Goal: Find contact information: Obtain details needed to contact an individual or organization

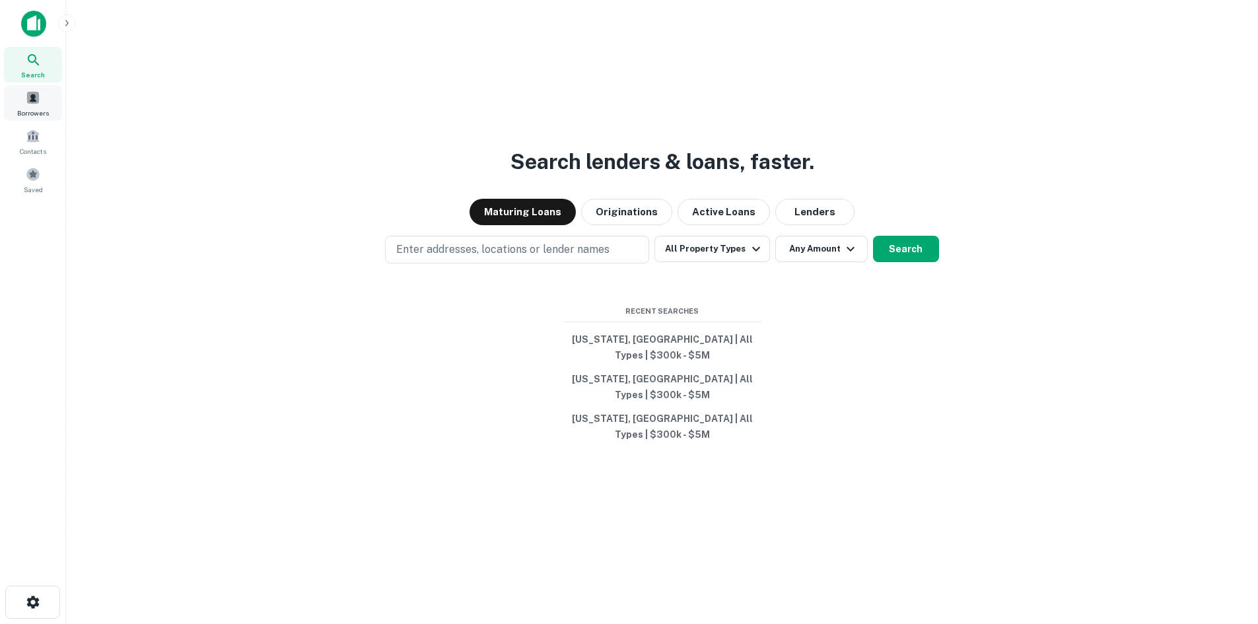
click at [29, 100] on span at bounding box center [33, 97] width 15 height 15
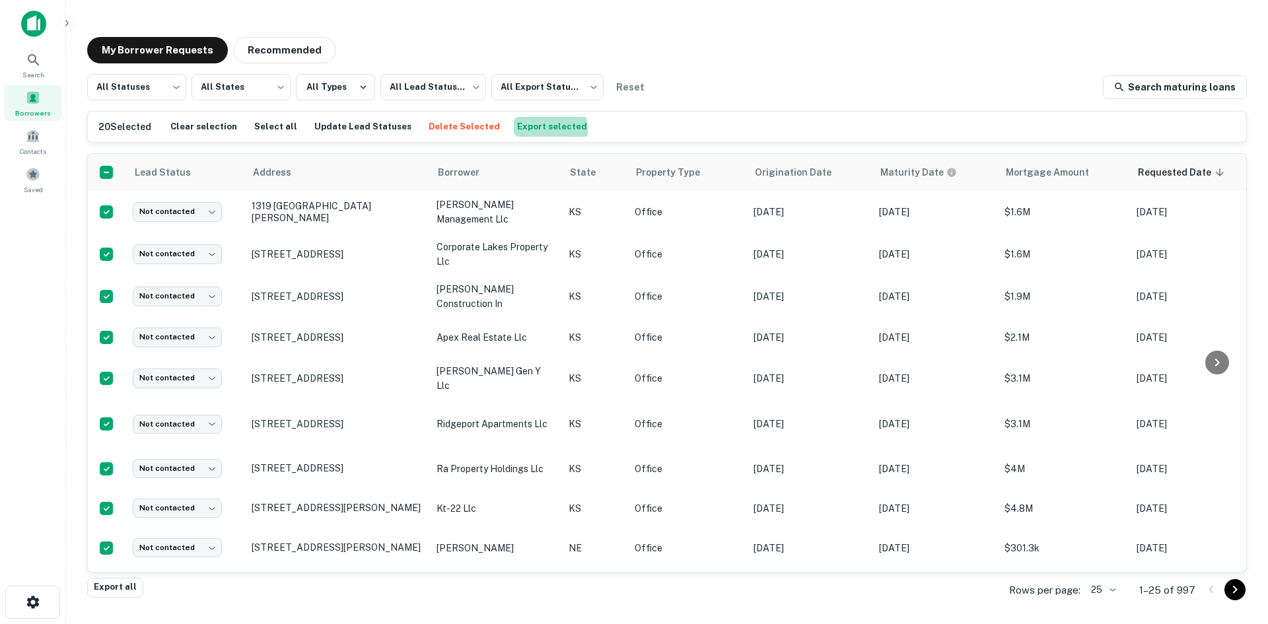
click at [514, 131] on button "Export selected" at bounding box center [552, 127] width 77 height 20
click at [29, 186] on span "Saved" at bounding box center [33, 189] width 19 height 11
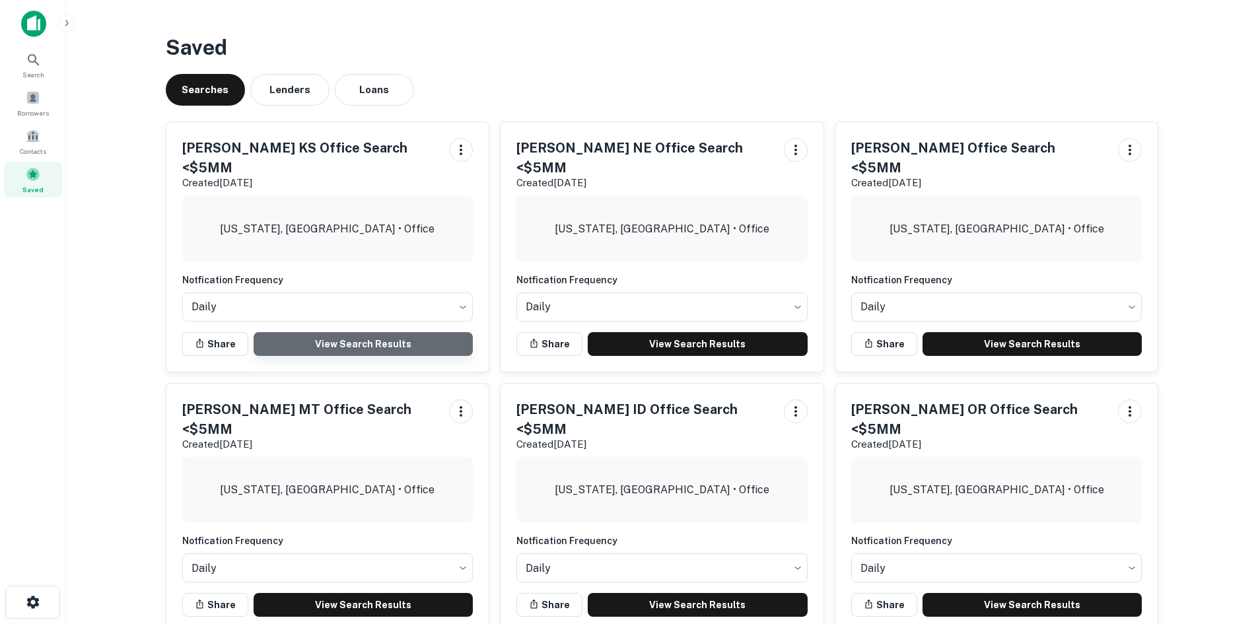
click at [389, 332] on link "View Search Results" at bounding box center [364, 344] width 220 height 24
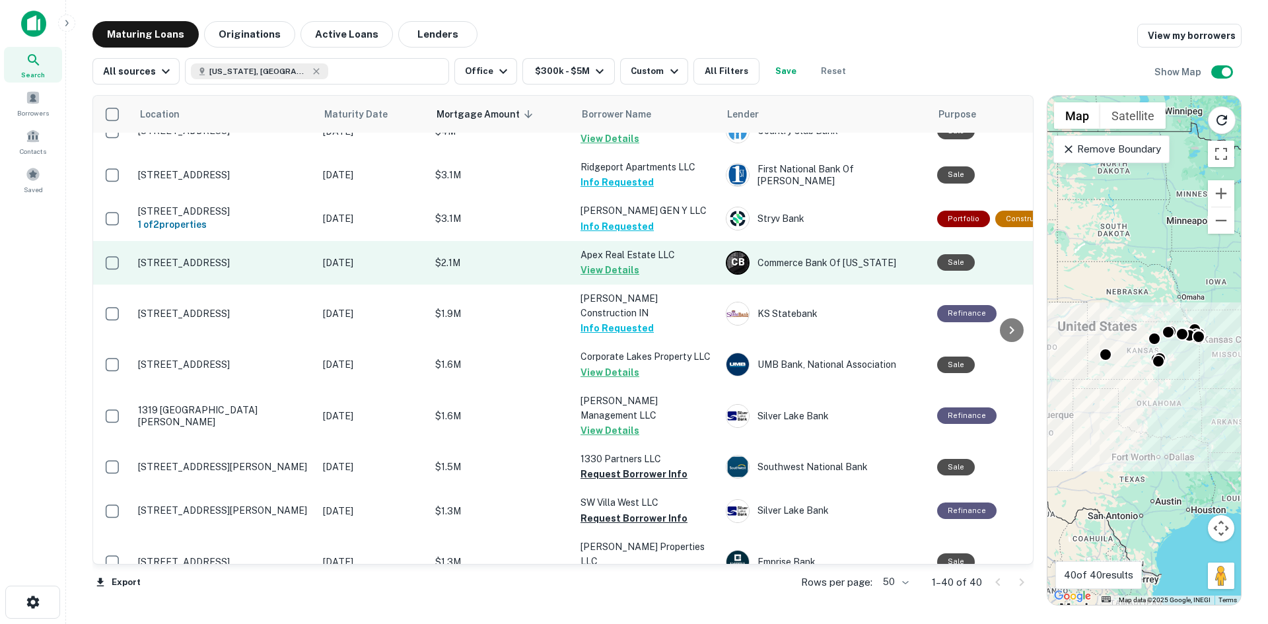
scroll to position [264, 0]
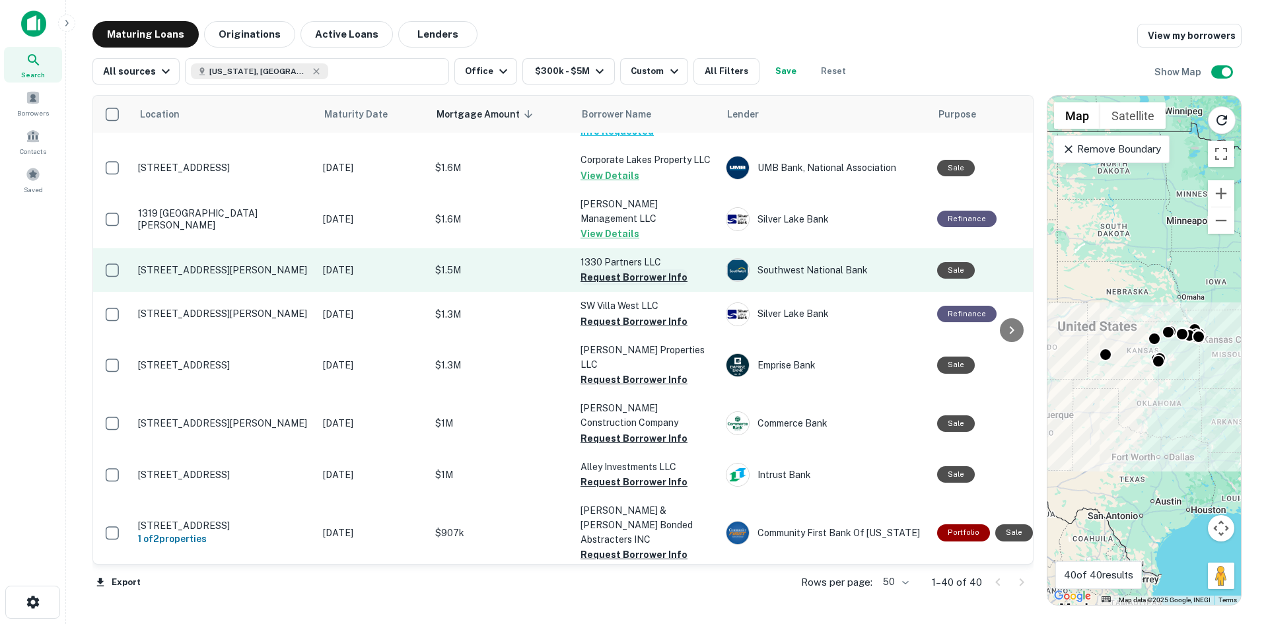
click at [627, 269] on button "Request Borrower Info" at bounding box center [634, 277] width 107 height 16
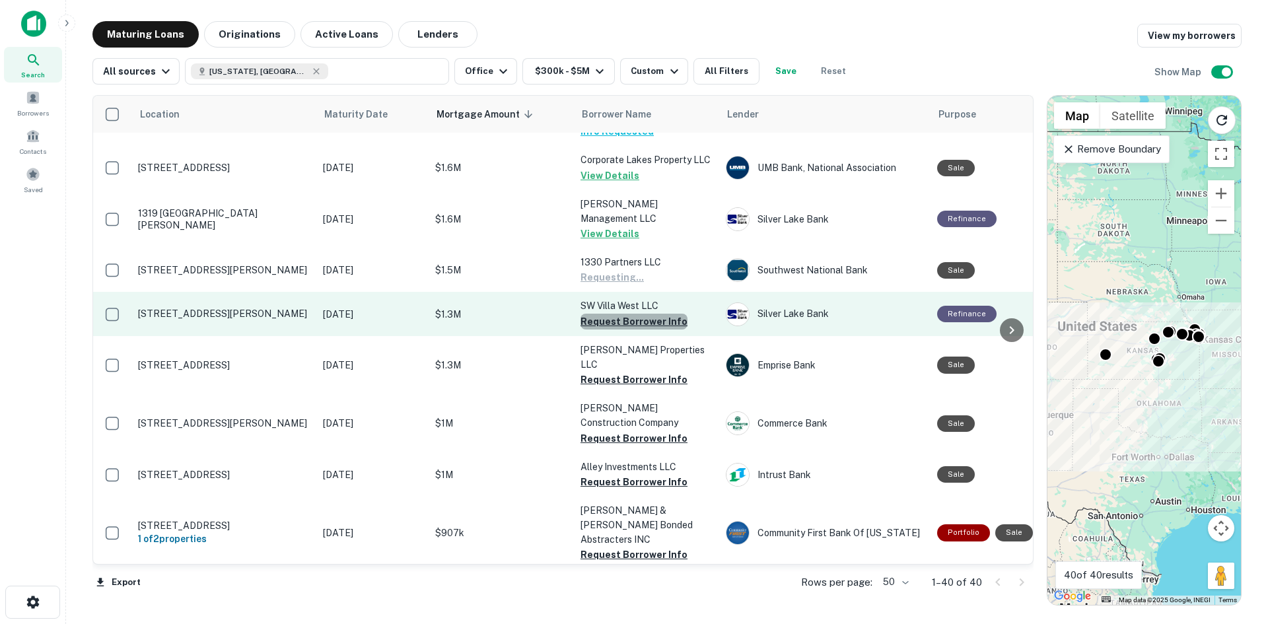
click at [639, 314] on button "Request Borrower Info" at bounding box center [634, 322] width 107 height 16
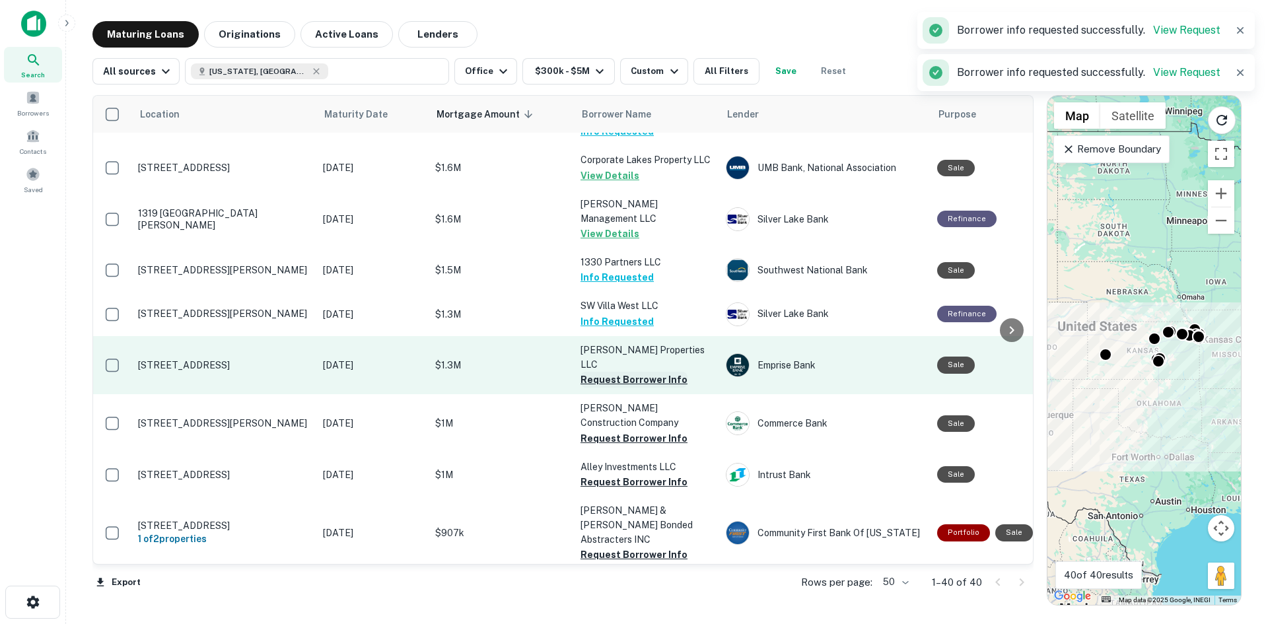
click at [633, 372] on button "Request Borrower Info" at bounding box center [634, 380] width 107 height 16
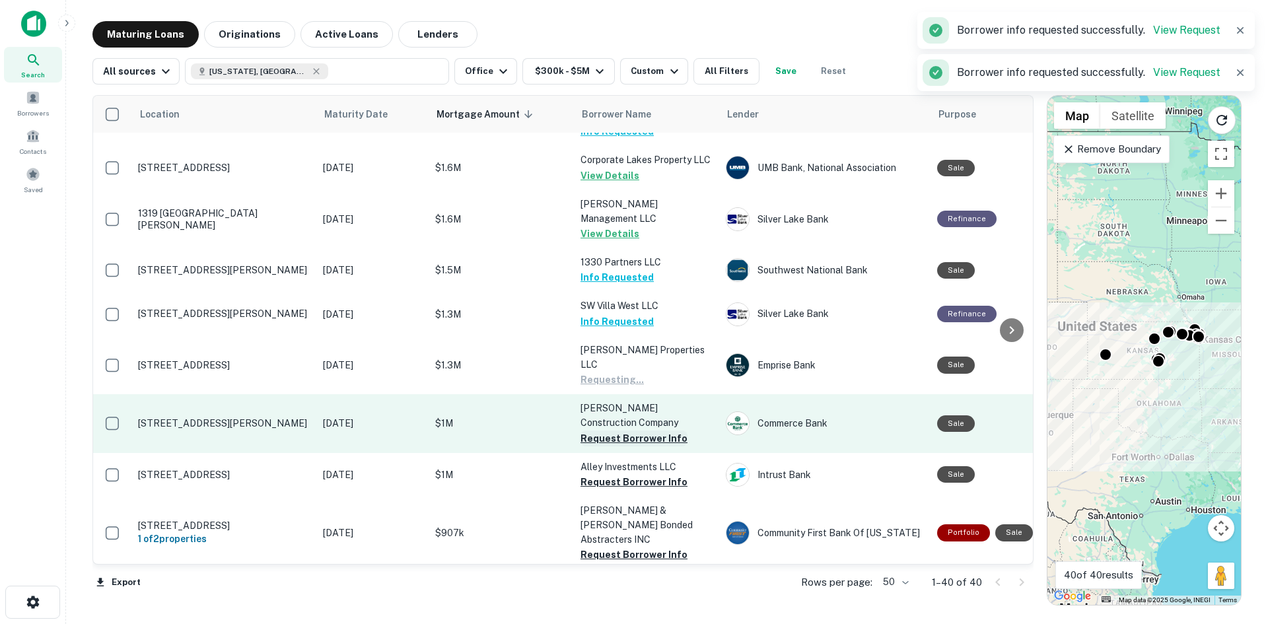
click at [636, 431] on button "Request Borrower Info" at bounding box center [634, 439] width 107 height 16
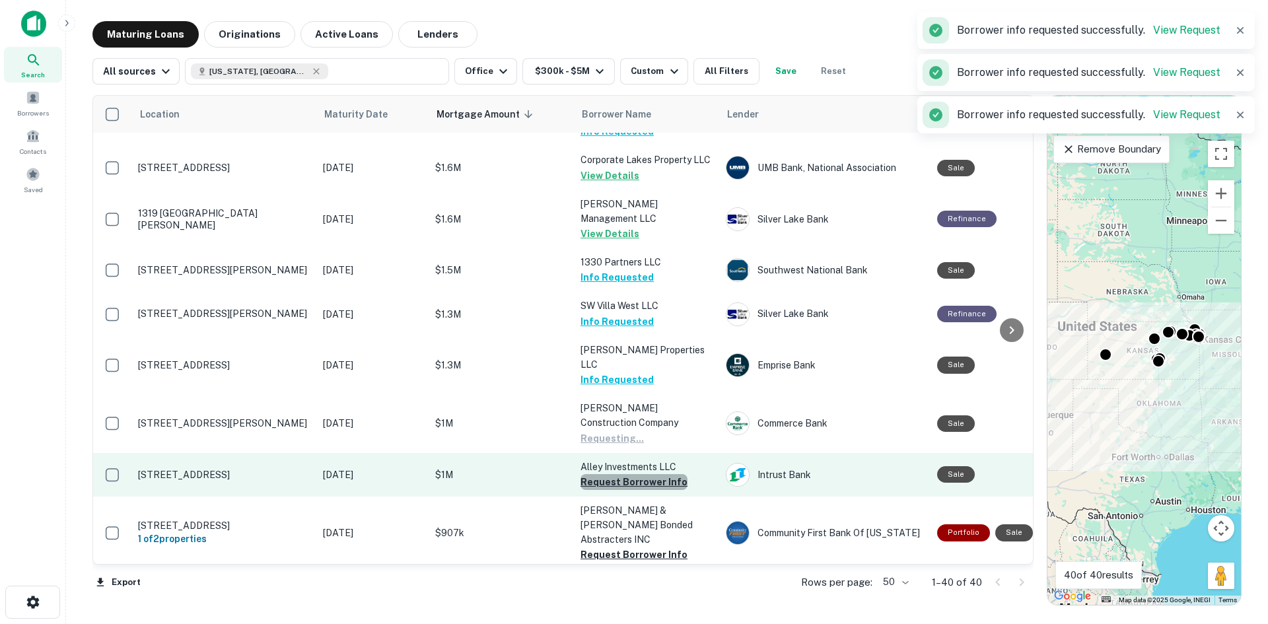
click at [634, 474] on button "Request Borrower Info" at bounding box center [634, 482] width 107 height 16
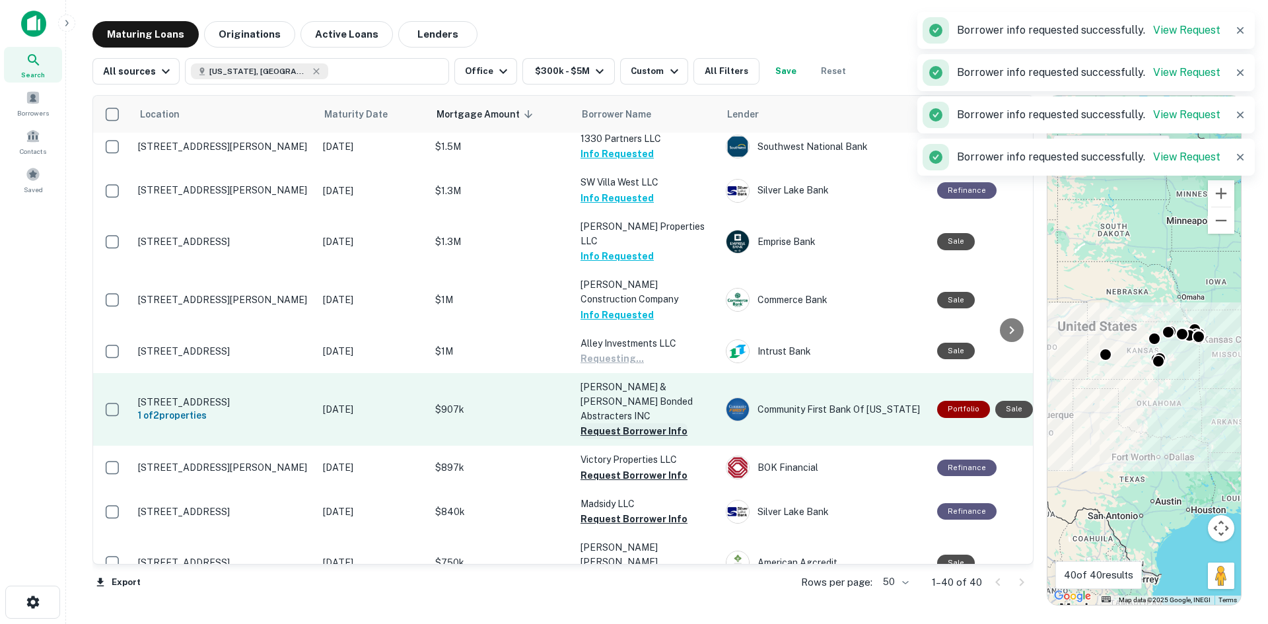
scroll to position [396, 0]
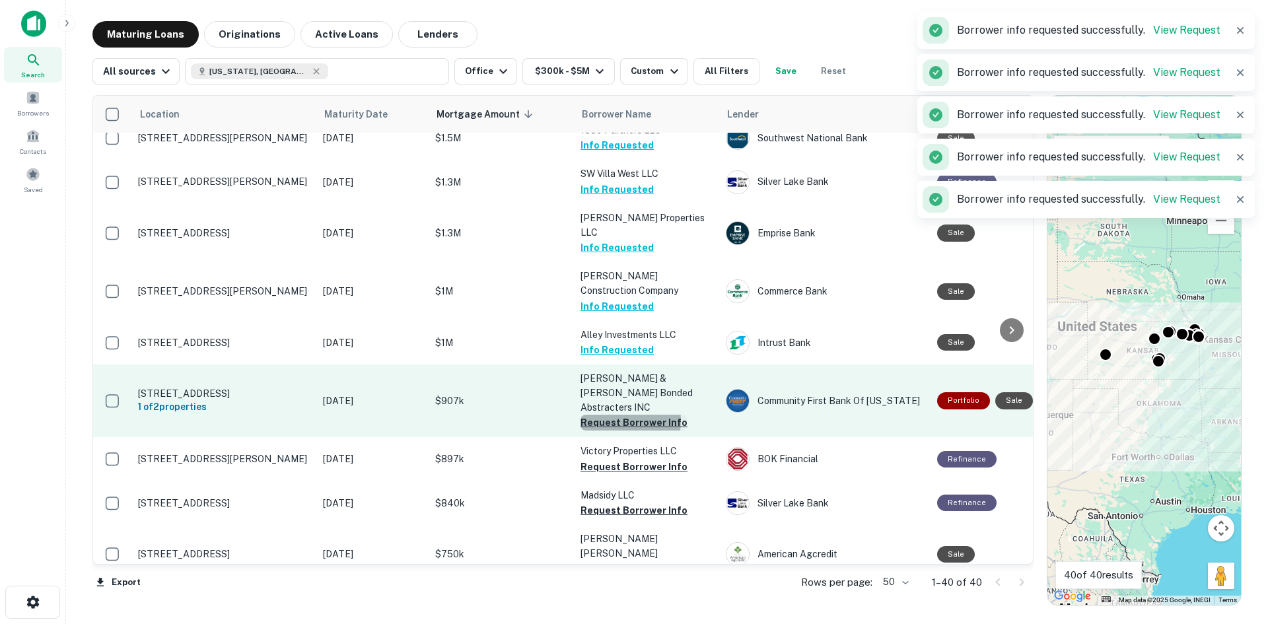
click at [604, 415] on button "Request Borrower Info" at bounding box center [634, 423] width 107 height 16
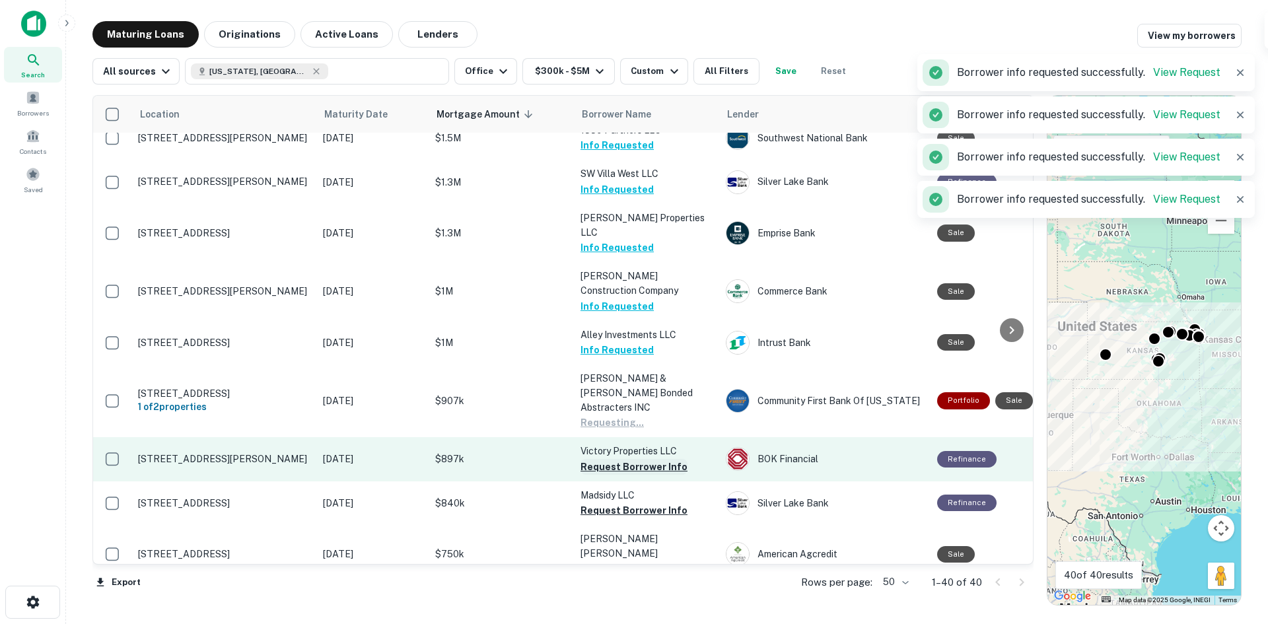
click at [614, 459] on button "Request Borrower Info" at bounding box center [634, 467] width 107 height 16
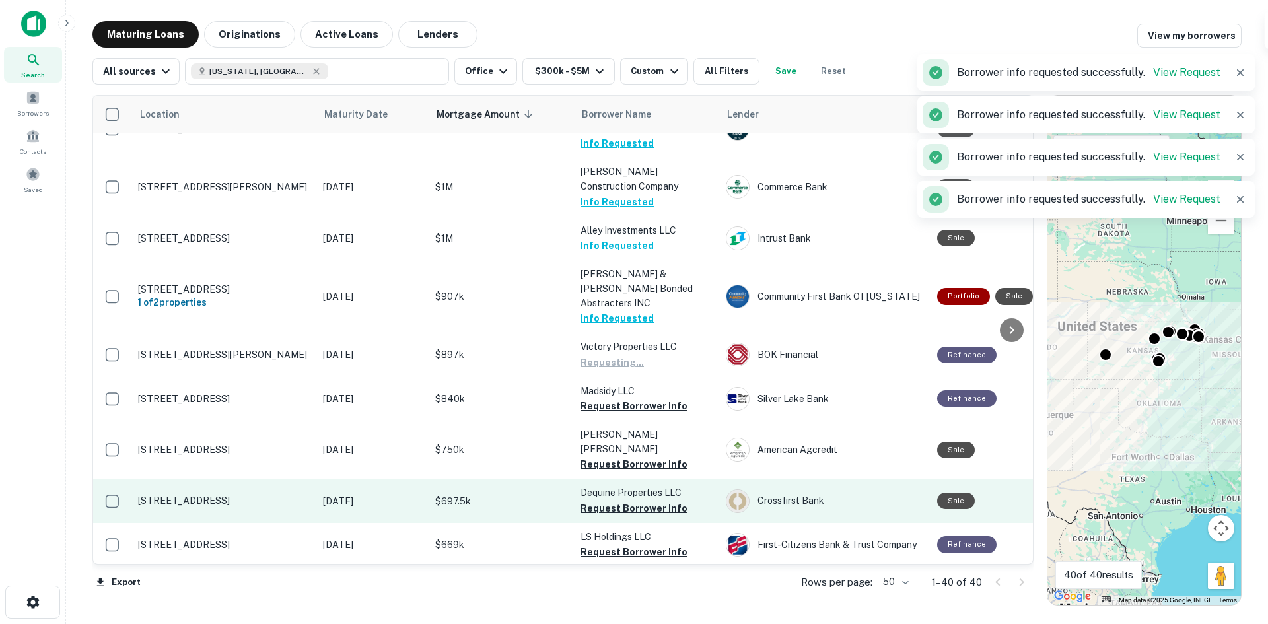
scroll to position [528, 0]
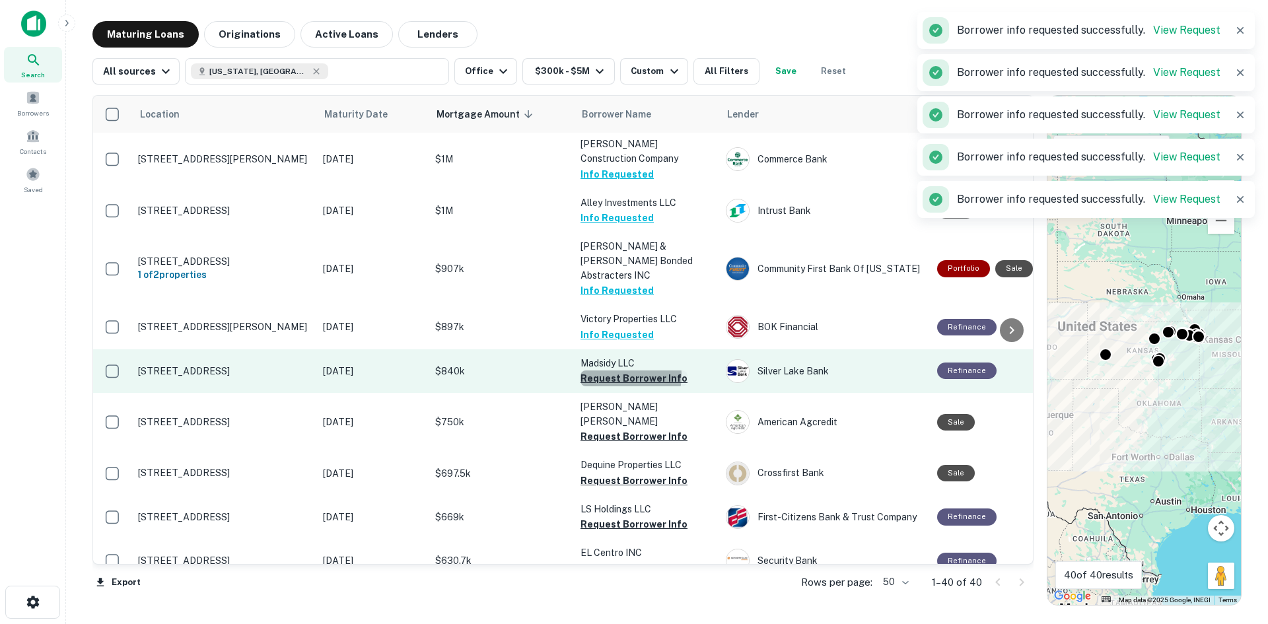
click at [612, 371] on button "Request Borrower Info" at bounding box center [634, 379] width 107 height 16
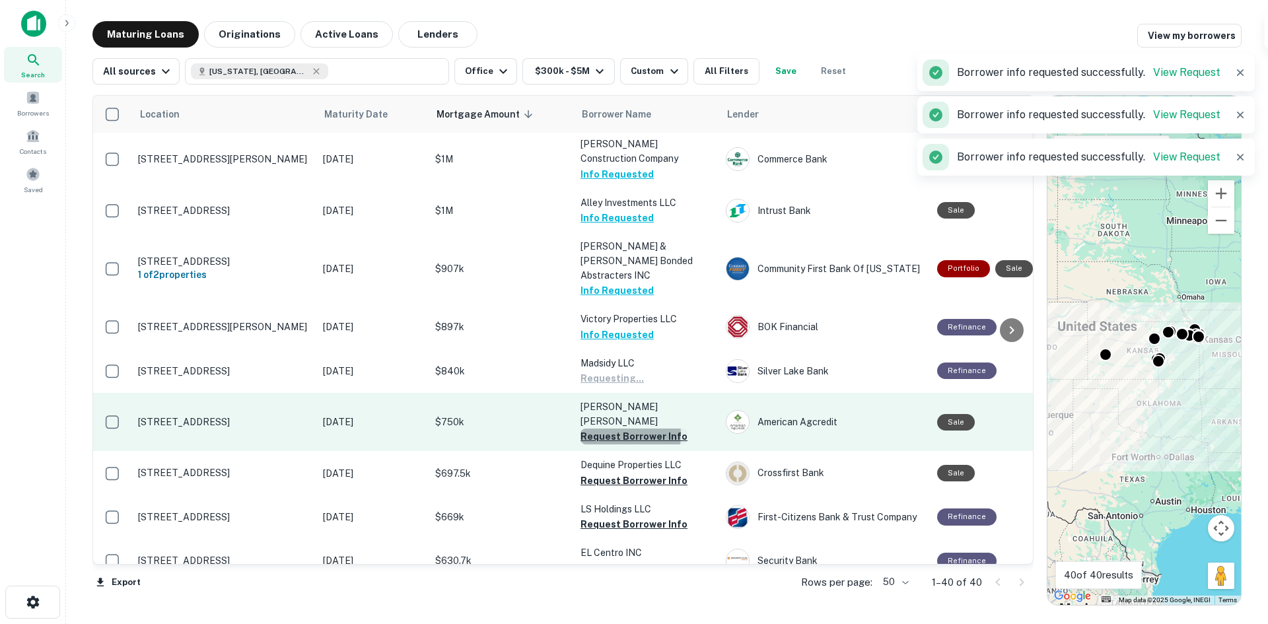
click at [612, 429] on button "Request Borrower Info" at bounding box center [634, 437] width 107 height 16
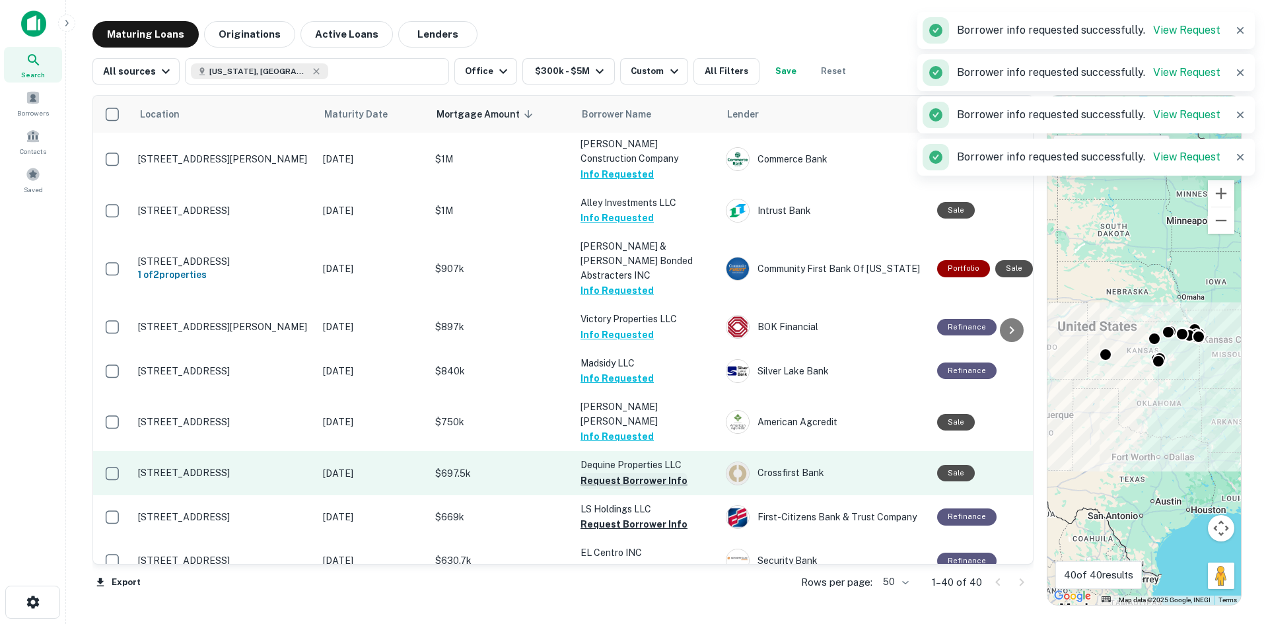
click at [614, 473] on button "Request Borrower Info" at bounding box center [634, 481] width 107 height 16
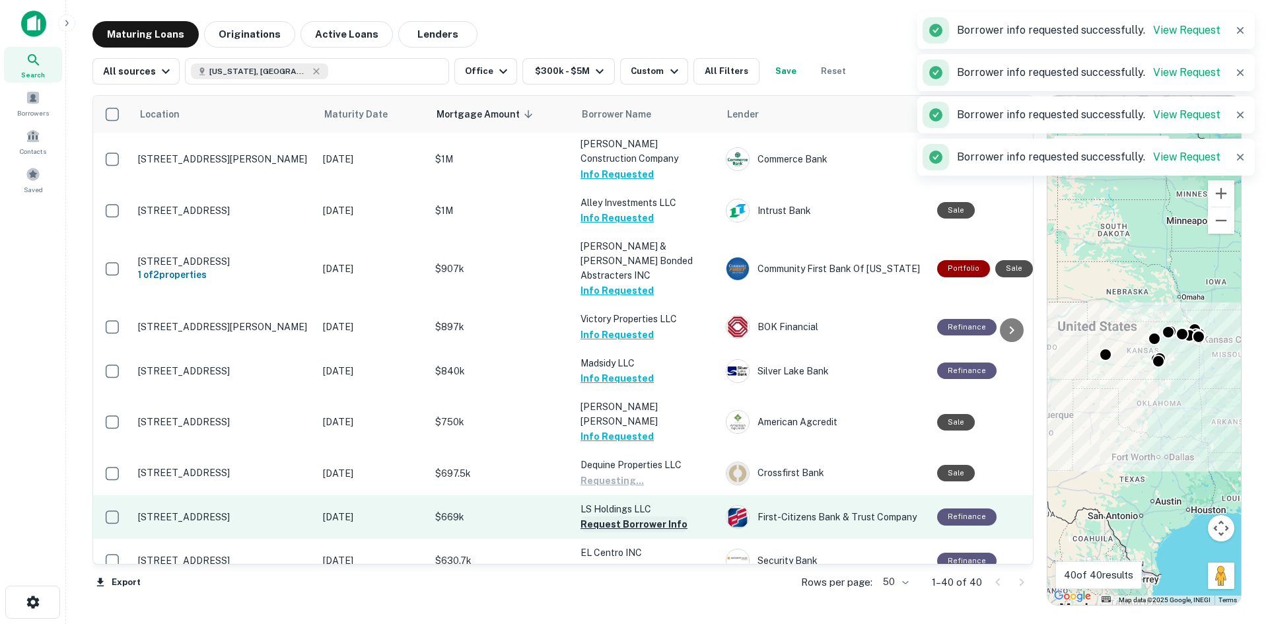
click at [608, 517] on button "Request Borrower Info" at bounding box center [634, 525] width 107 height 16
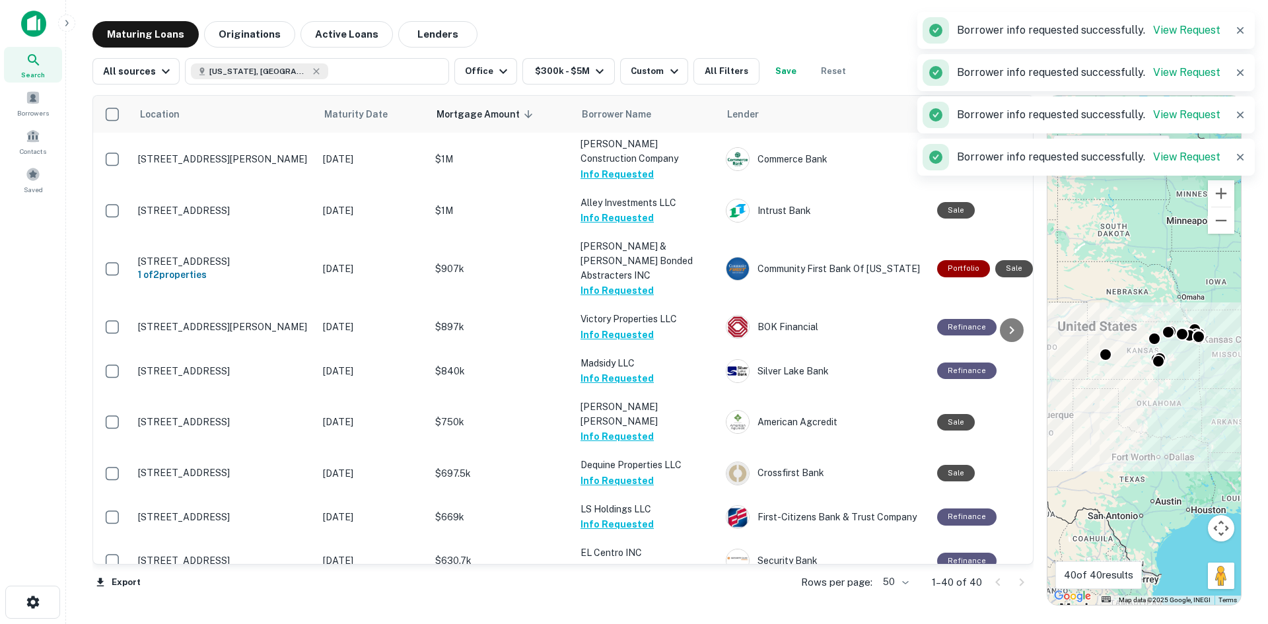
scroll to position [661, 0]
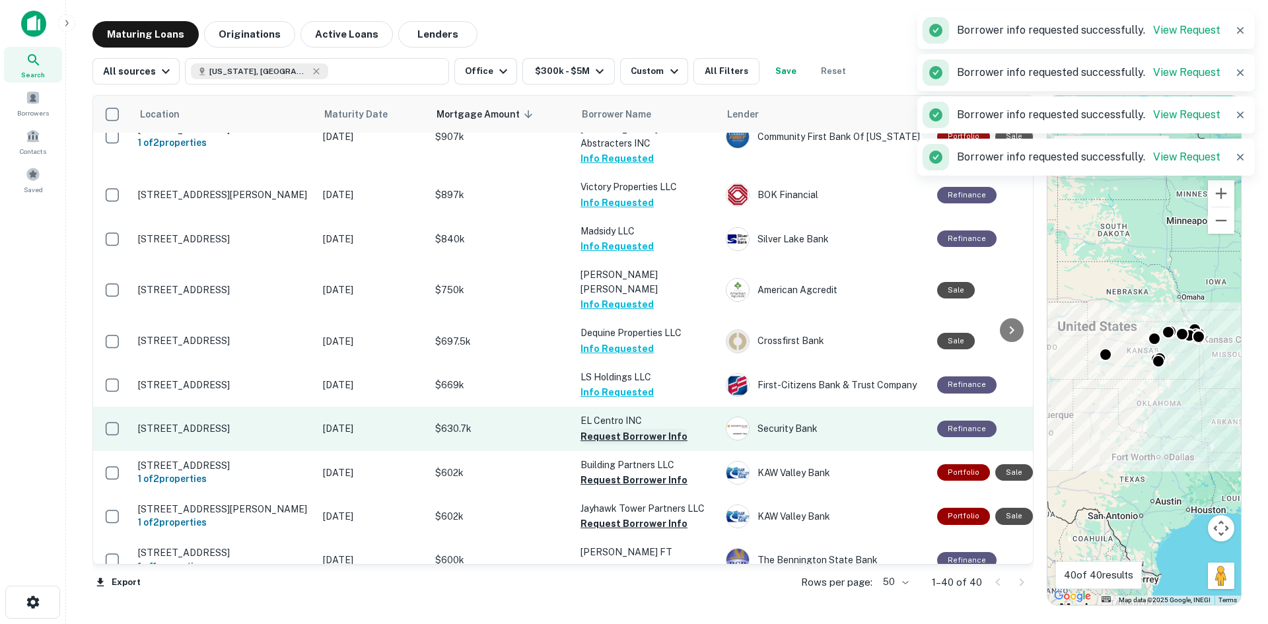
click at [611, 429] on button "Request Borrower Info" at bounding box center [634, 437] width 107 height 16
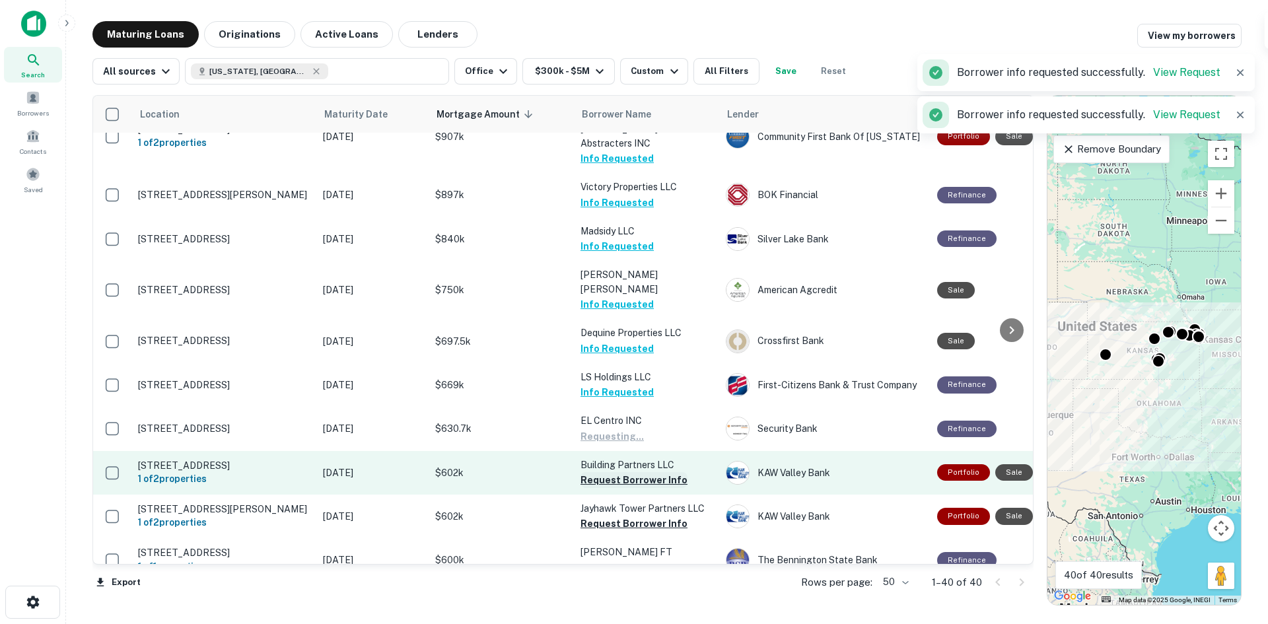
click at [612, 472] on button "Request Borrower Info" at bounding box center [634, 480] width 107 height 16
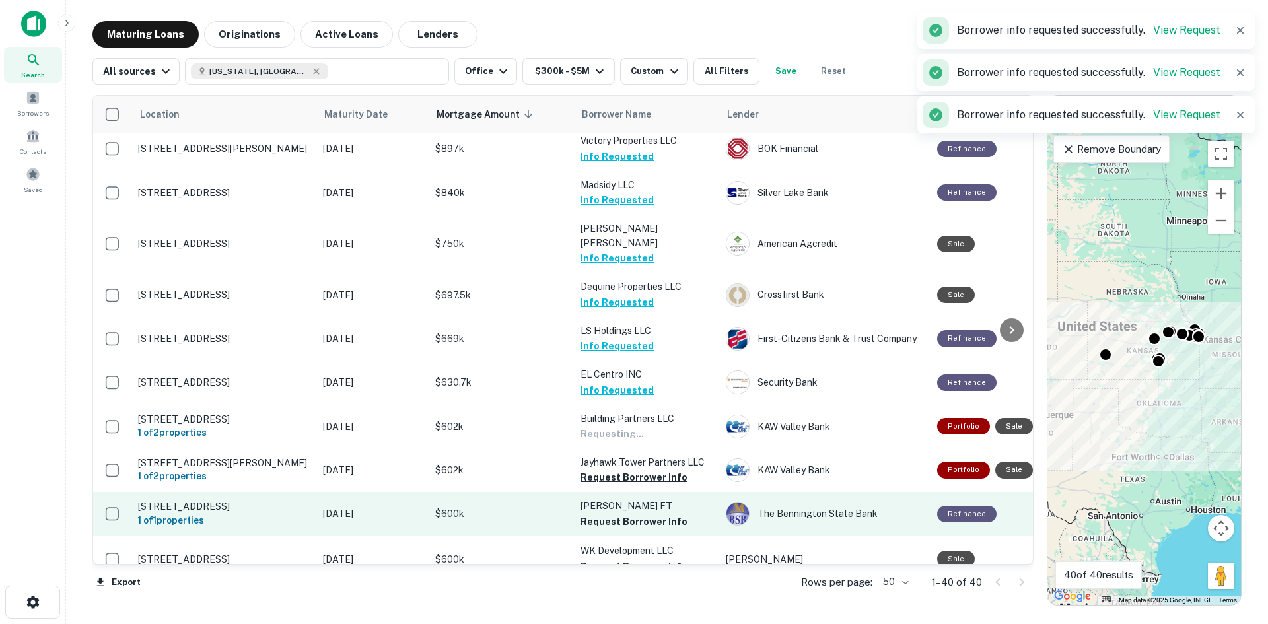
scroll to position [793, 0]
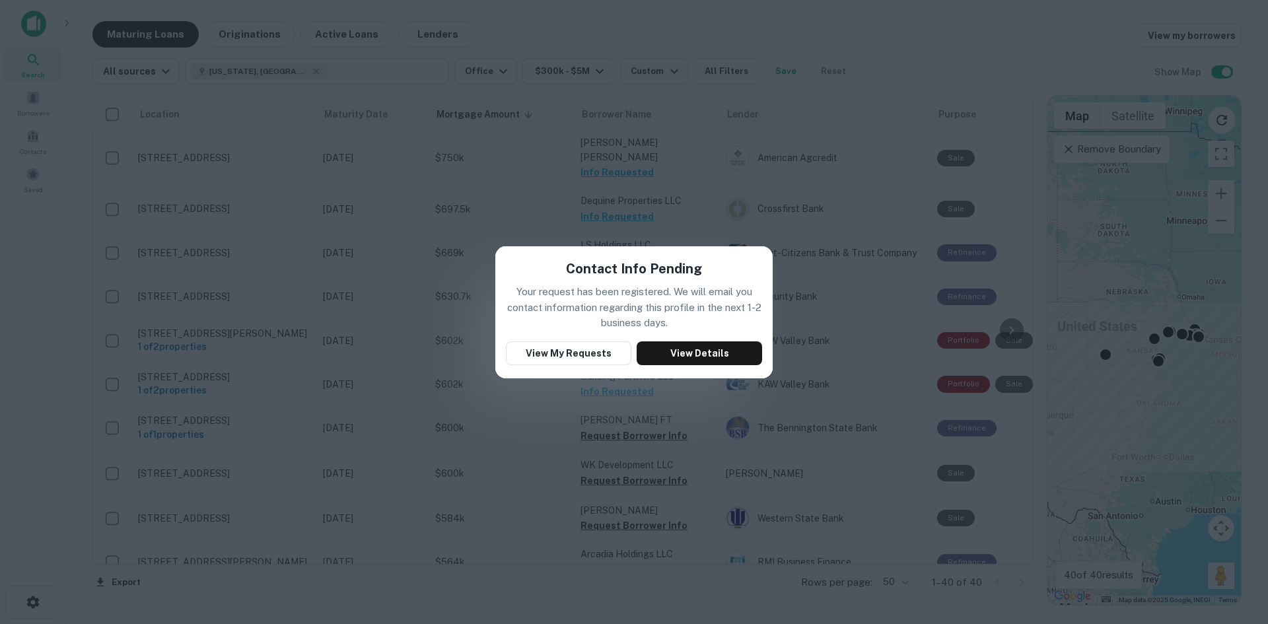
click at [678, 439] on div "Contact Info Pending Your request has been registered. We will email you contac…" at bounding box center [634, 312] width 1268 height 624
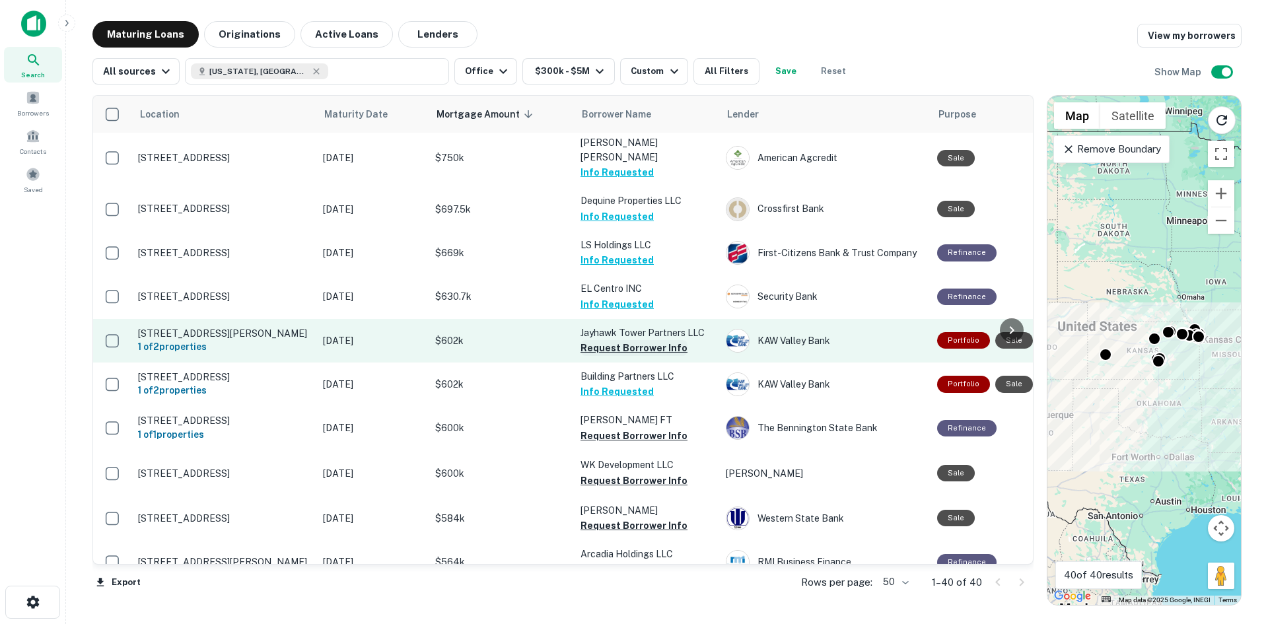
click at [624, 340] on button "Request Borrower Info" at bounding box center [634, 348] width 107 height 16
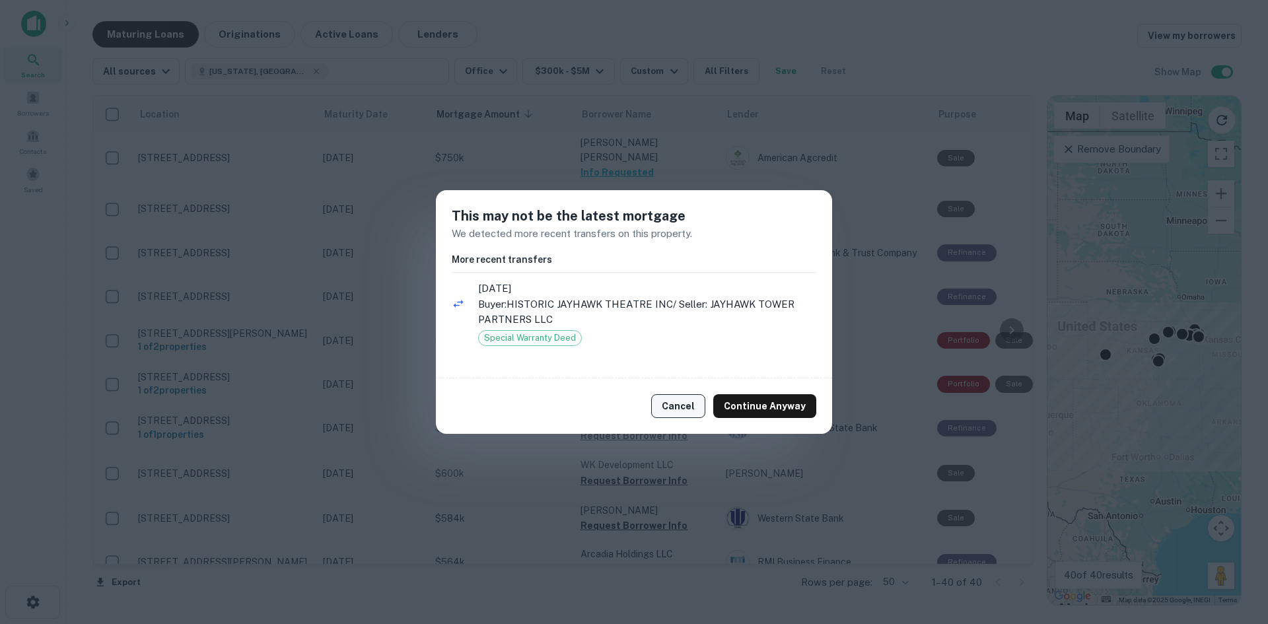
click at [696, 404] on button "Cancel" at bounding box center [678, 406] width 54 height 24
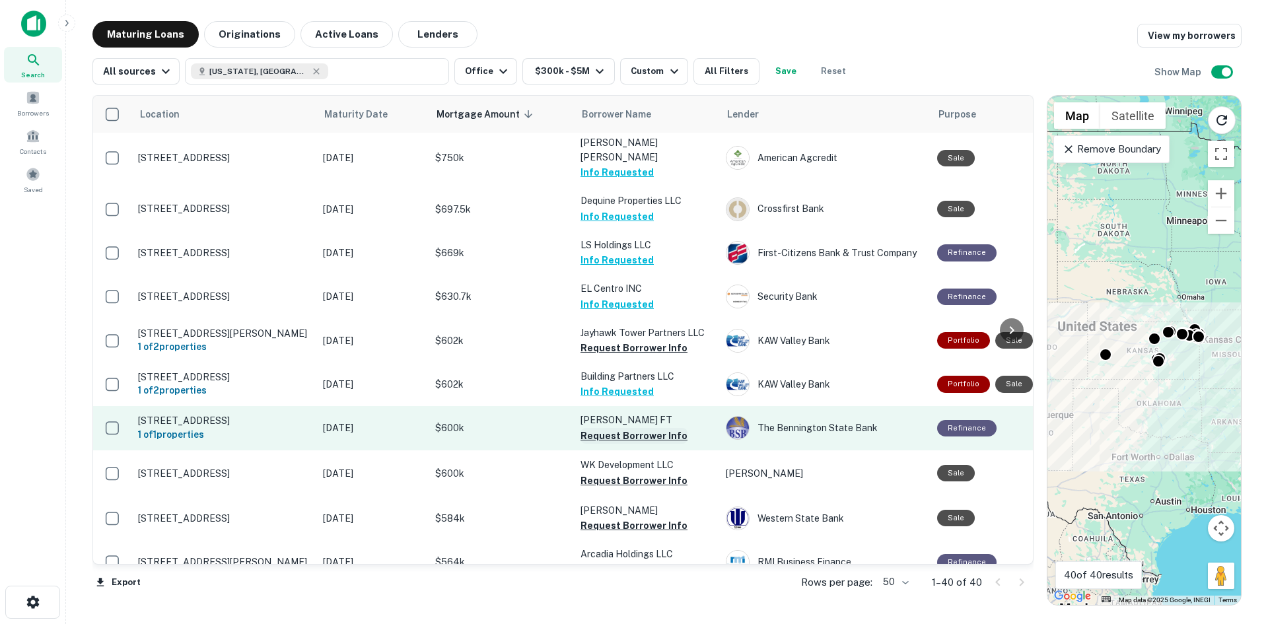
click at [622, 428] on button "Request Borrower Info" at bounding box center [634, 436] width 107 height 16
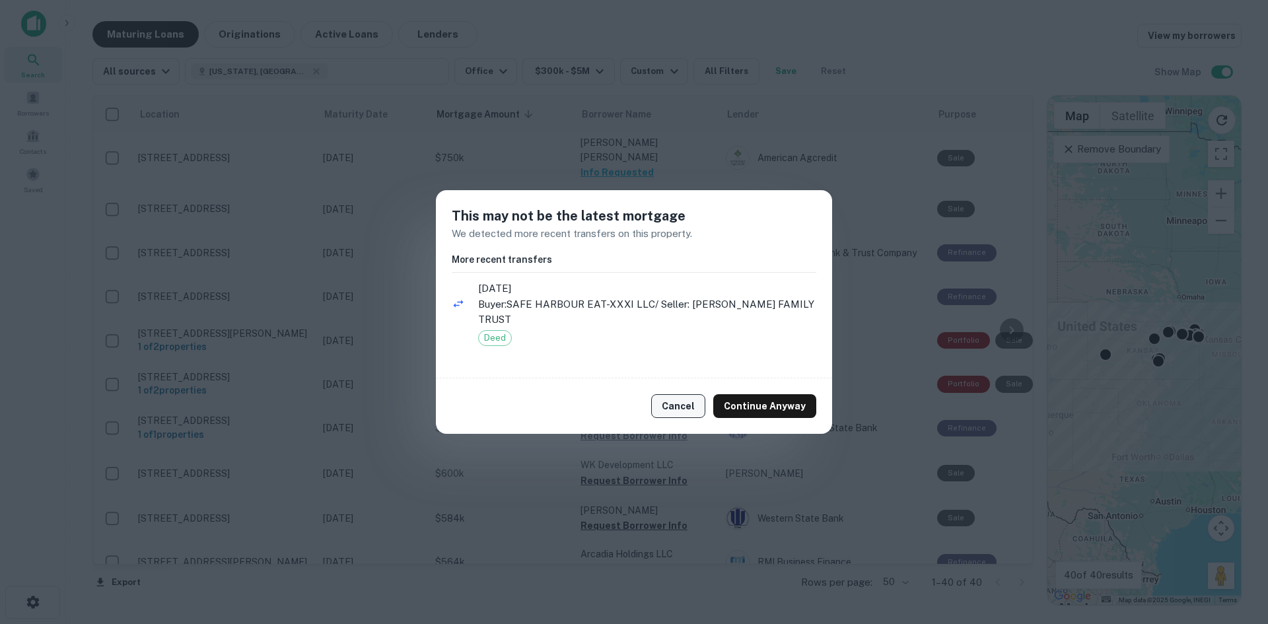
click at [692, 401] on button "Cancel" at bounding box center [678, 406] width 54 height 24
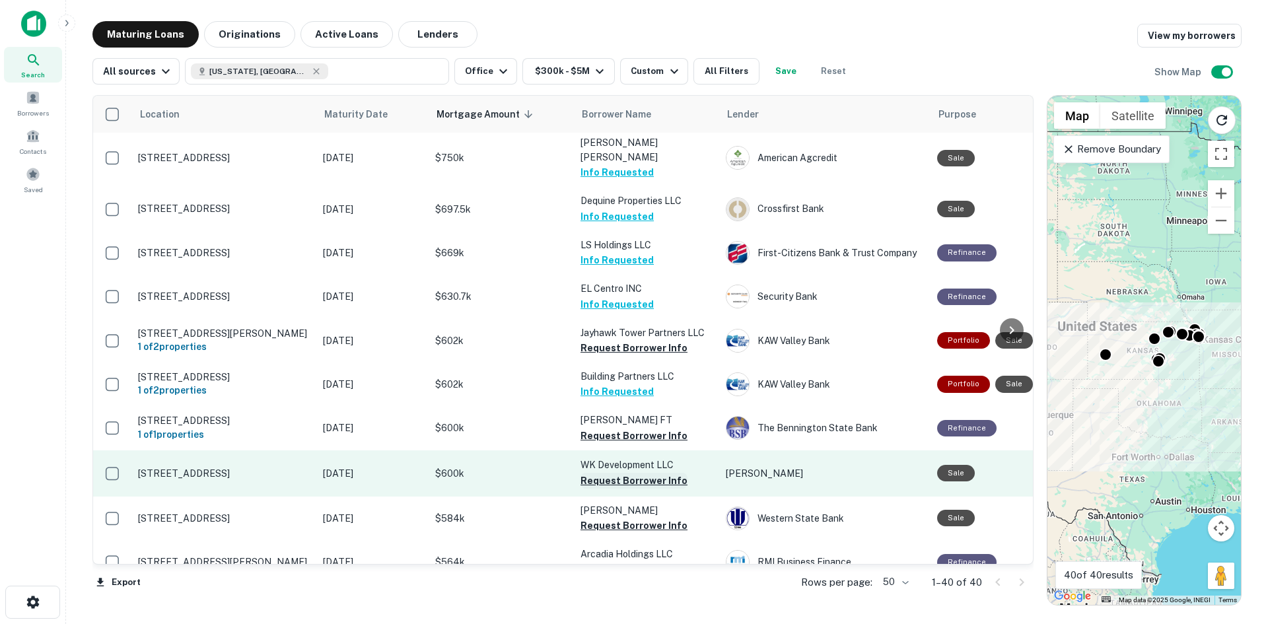
click at [626, 473] on button "Request Borrower Info" at bounding box center [634, 481] width 107 height 16
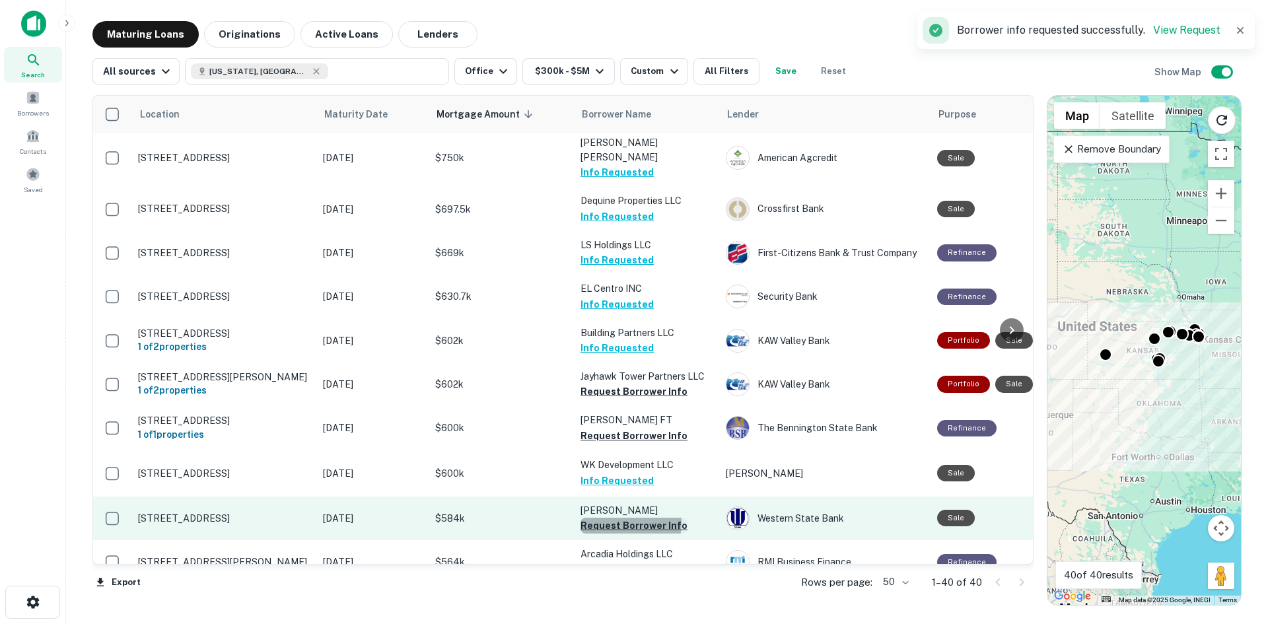
click at [619, 518] on button "Request Borrower Info" at bounding box center [634, 526] width 107 height 16
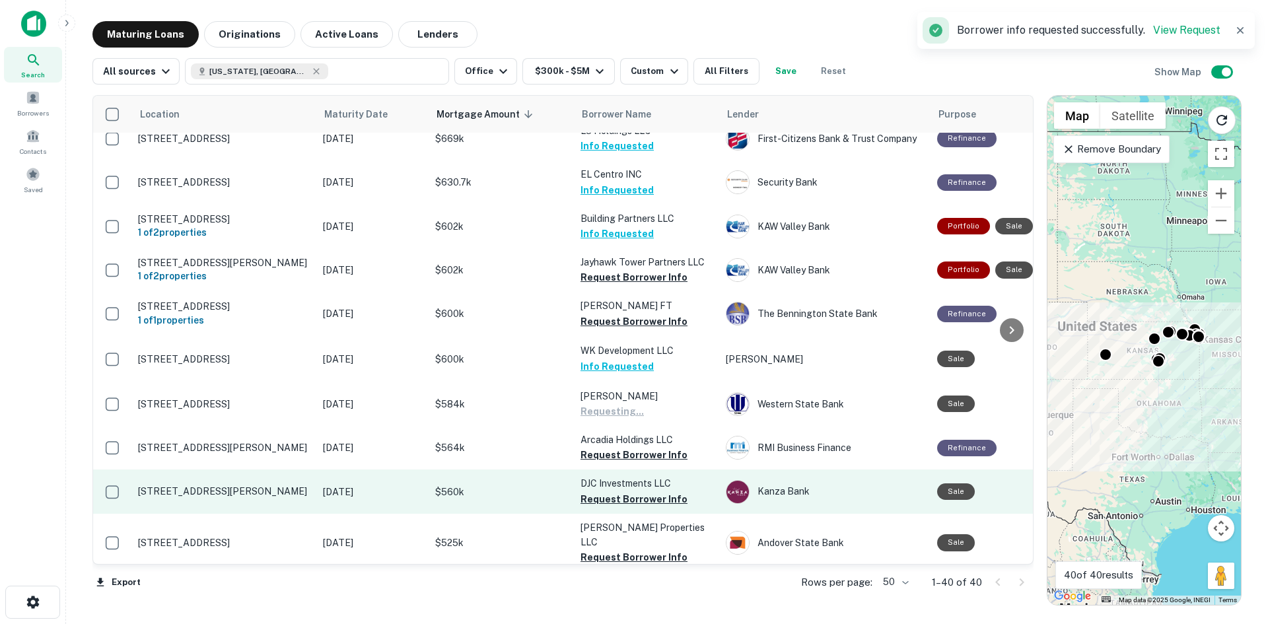
scroll to position [925, 0]
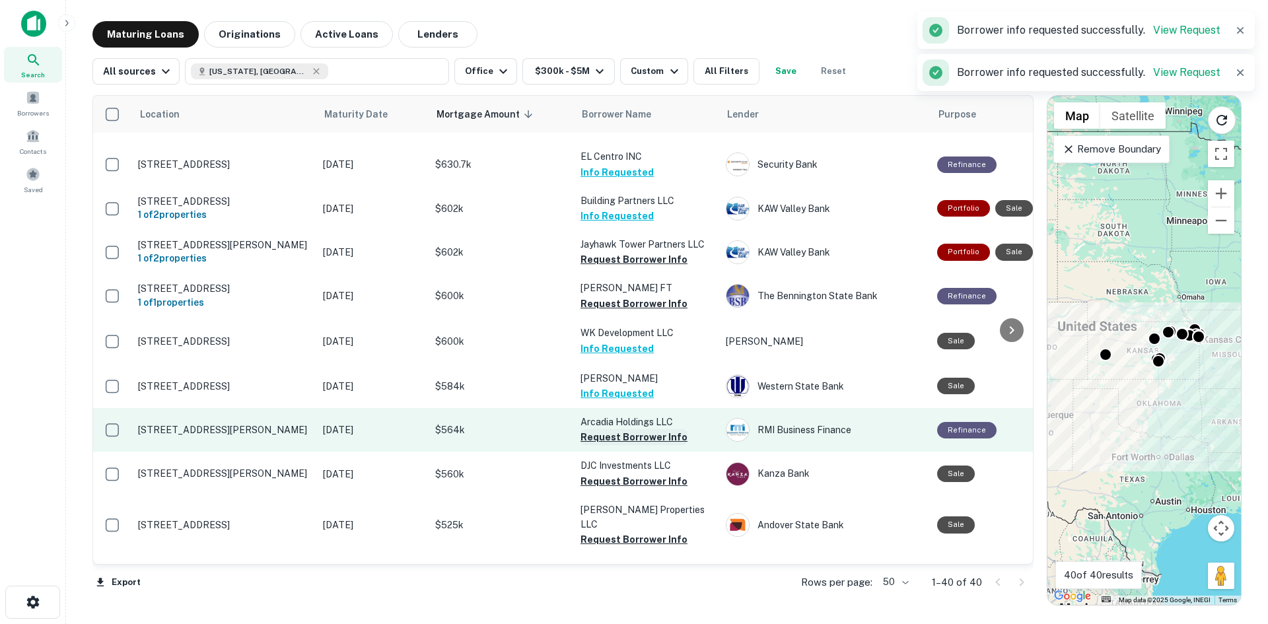
click at [604, 429] on button "Request Borrower Info" at bounding box center [634, 437] width 107 height 16
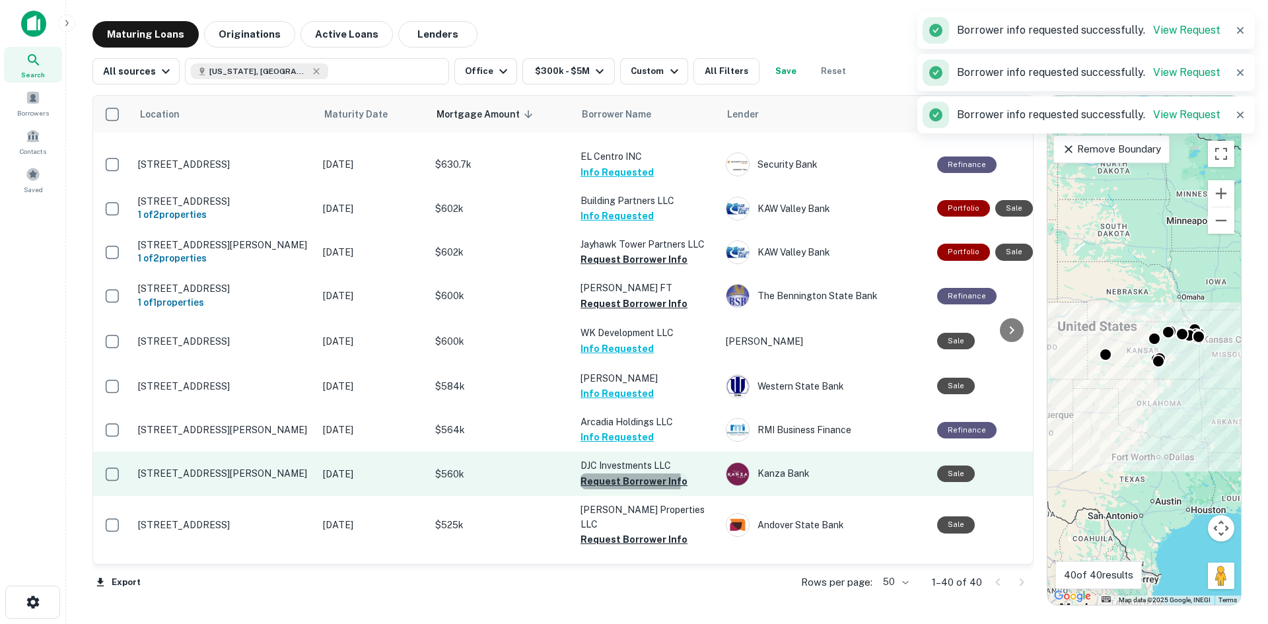
click at [611, 474] on button "Request Borrower Info" at bounding box center [634, 482] width 107 height 16
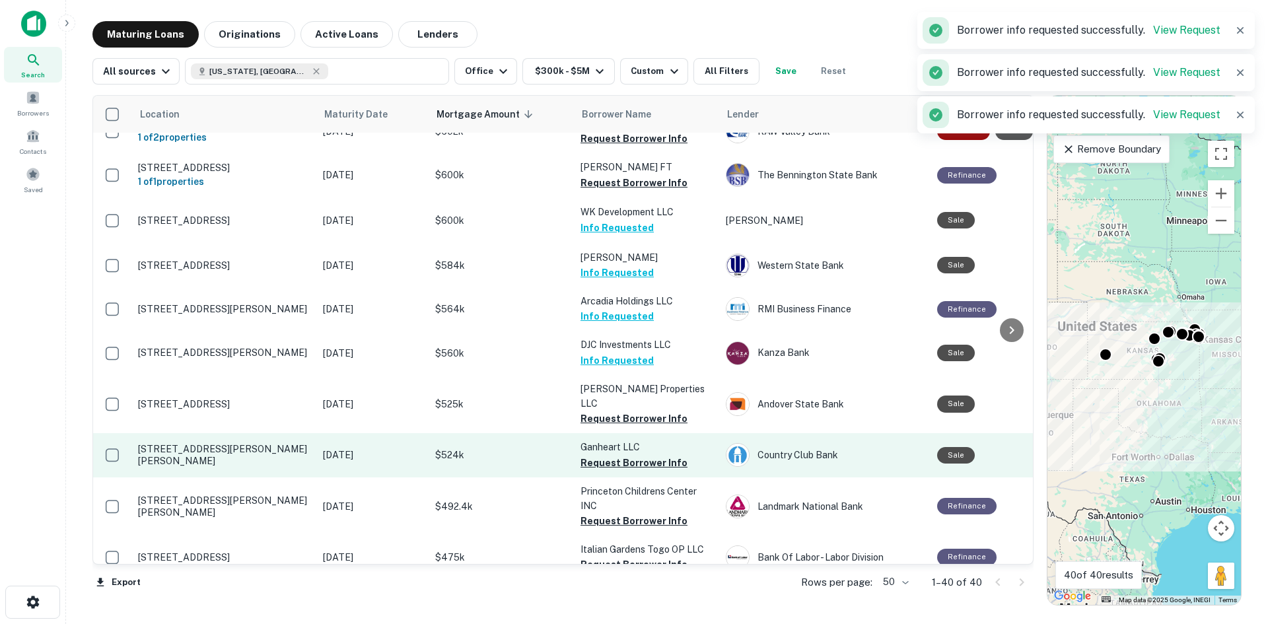
scroll to position [1057, 0]
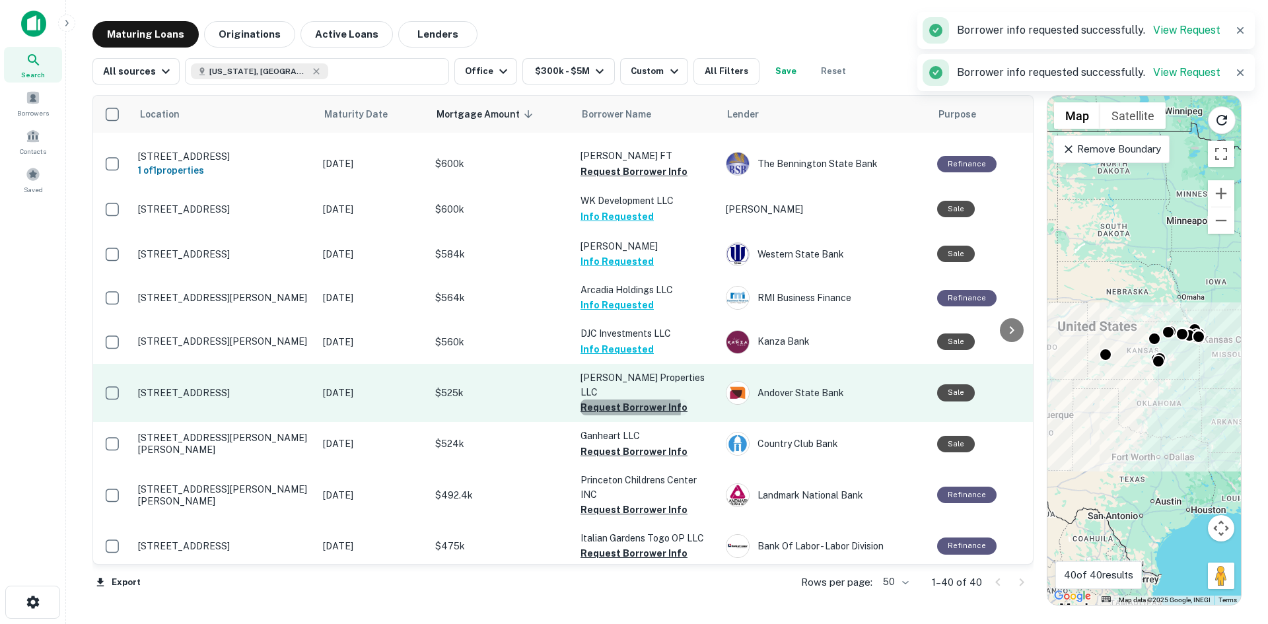
click at [606, 400] on button "Request Borrower Info" at bounding box center [634, 408] width 107 height 16
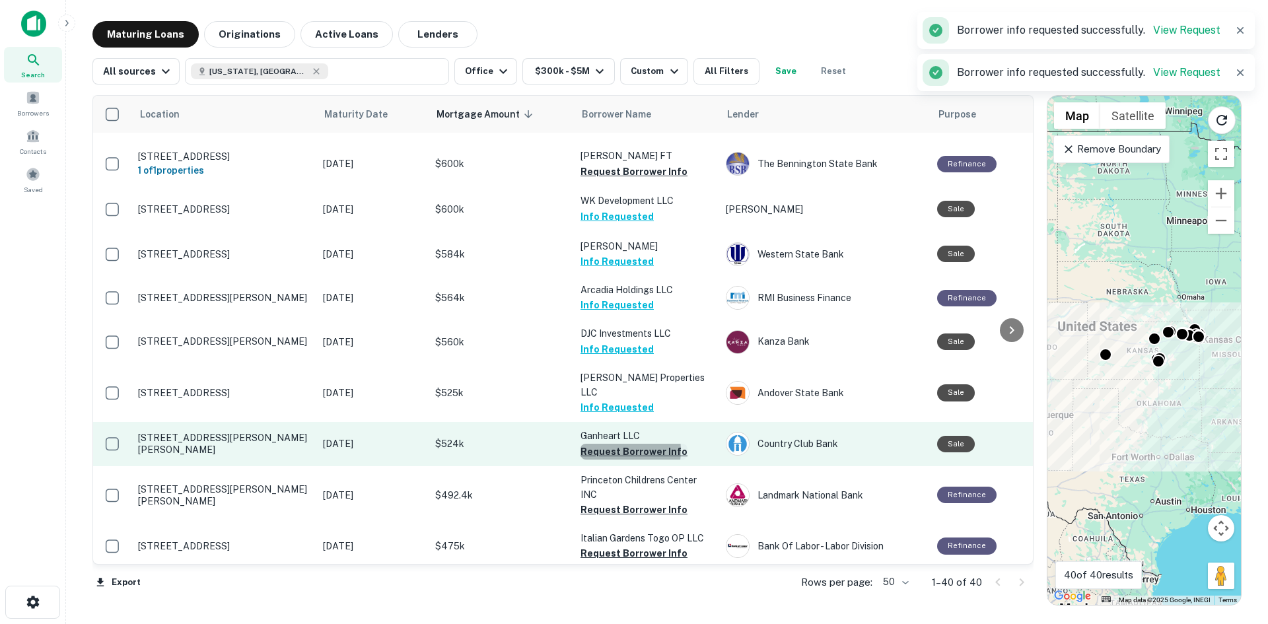
click at [608, 444] on button "Request Borrower Info" at bounding box center [634, 452] width 107 height 16
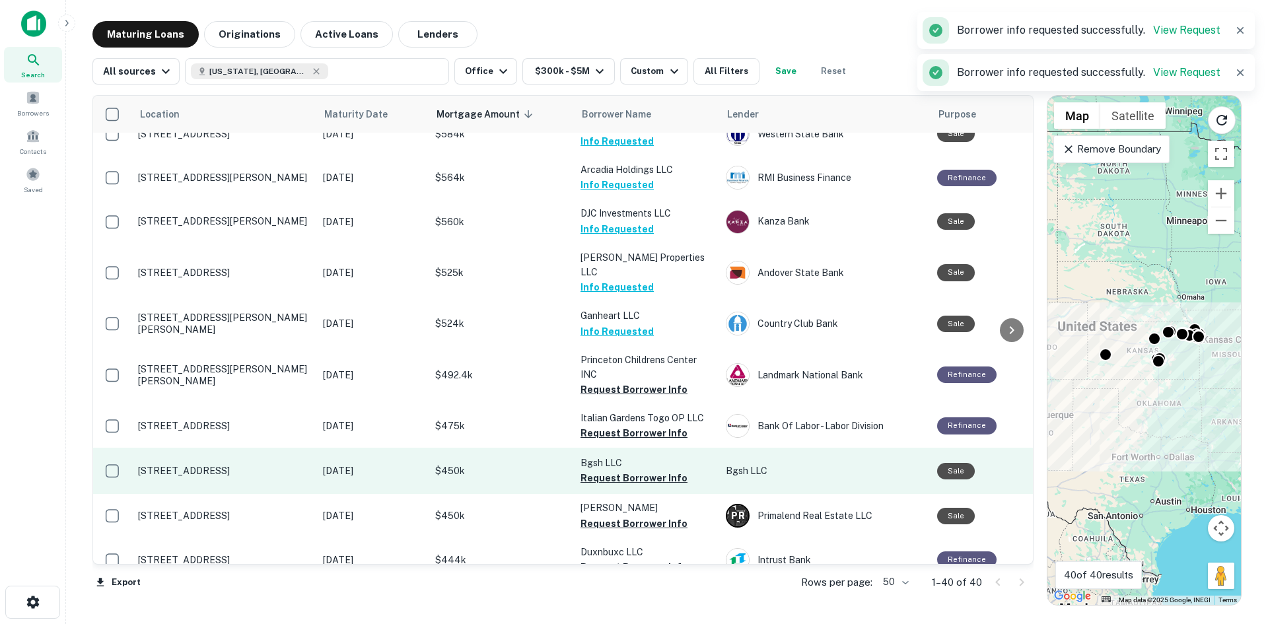
scroll to position [1189, 0]
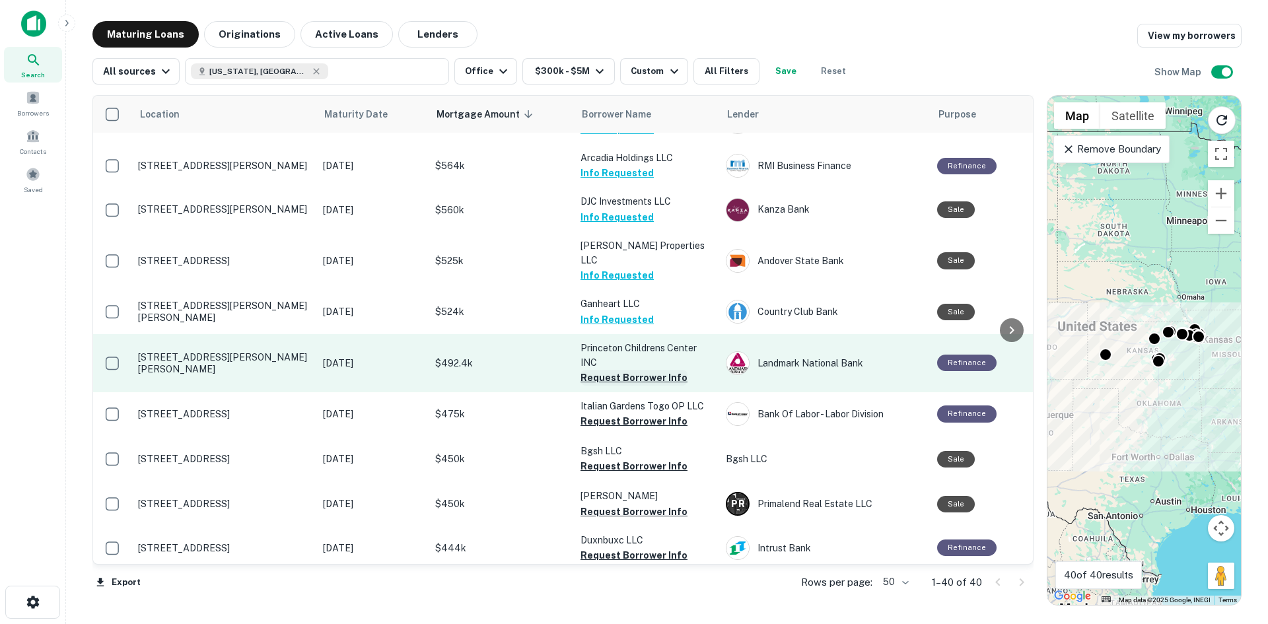
click at [614, 370] on button "Request Borrower Info" at bounding box center [634, 378] width 107 height 16
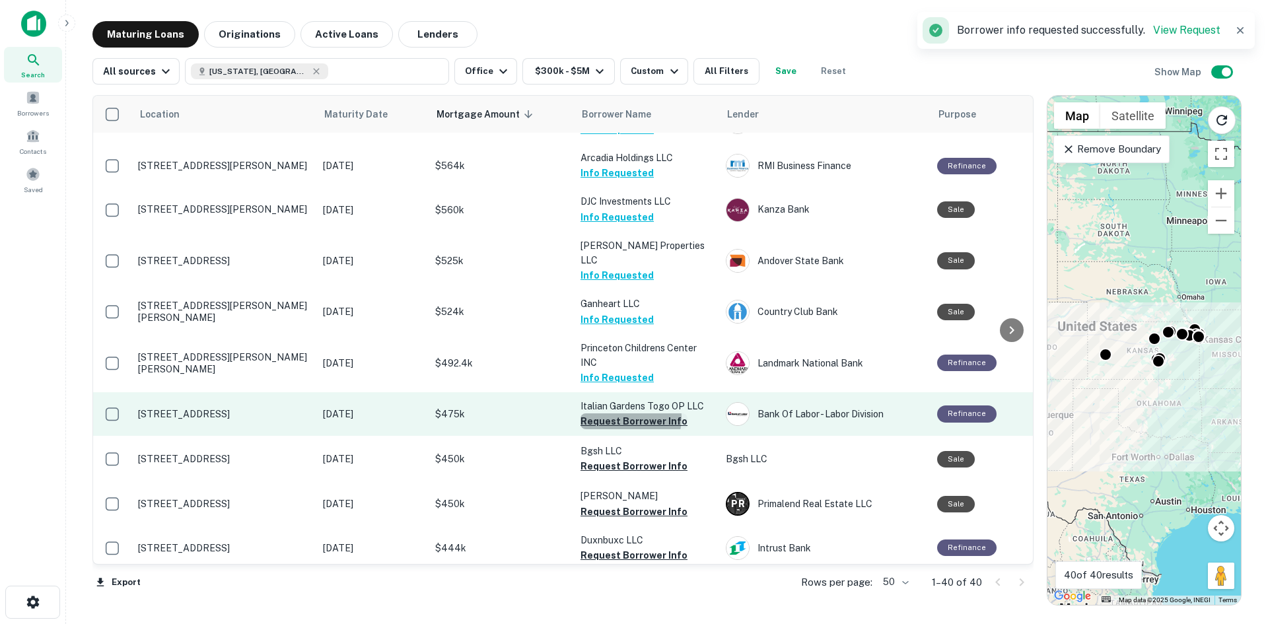
click at [616, 413] on button "Request Borrower Info" at bounding box center [634, 421] width 107 height 16
